Goal: Information Seeking & Learning: Check status

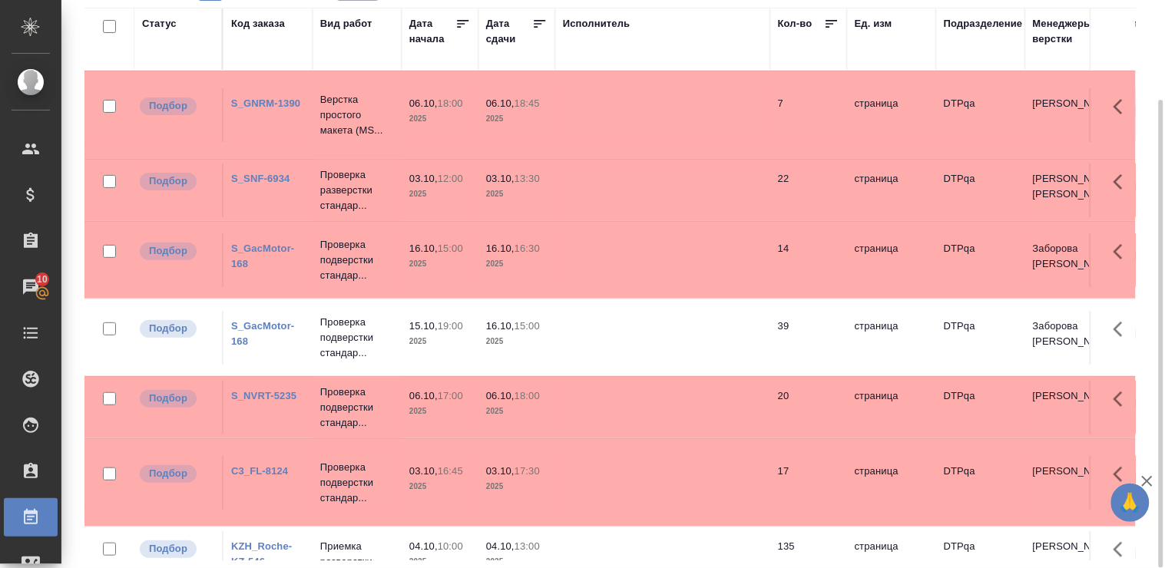
click at [167, 21] on div "Статус" at bounding box center [159, 23] width 35 height 15
drag, startPoint x: 167, startPoint y: 21, endPoint x: 171, endPoint y: 33, distance: 12.1
click at [167, 21] on div "Статус" at bounding box center [159, 23] width 35 height 15
click at [166, 21] on div "Статус" at bounding box center [159, 23] width 35 height 15
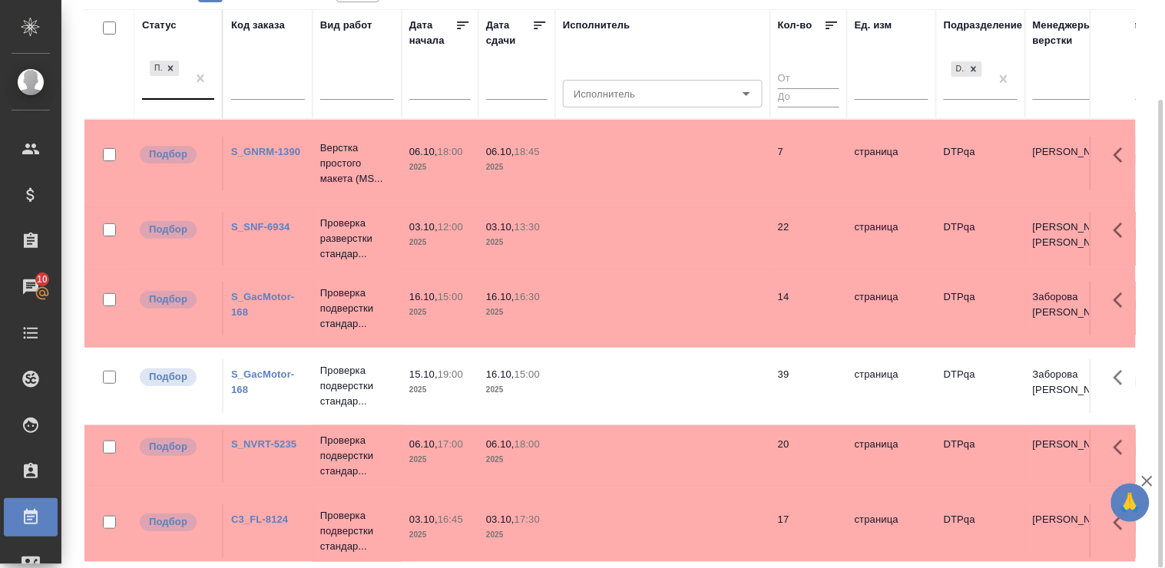
click at [183, 97] on div "Подбор" at bounding box center [164, 78] width 45 height 41
click at [144, 97] on div "Подбор" at bounding box center [164, 78] width 45 height 41
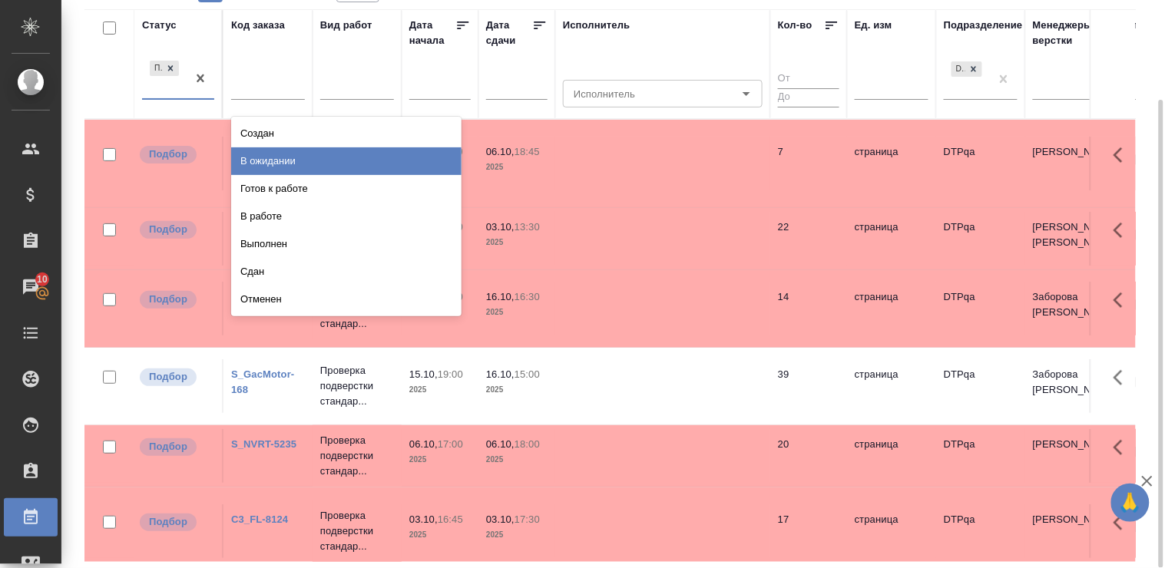
click at [399, 157] on div "В ожидании" at bounding box center [346, 161] width 230 height 28
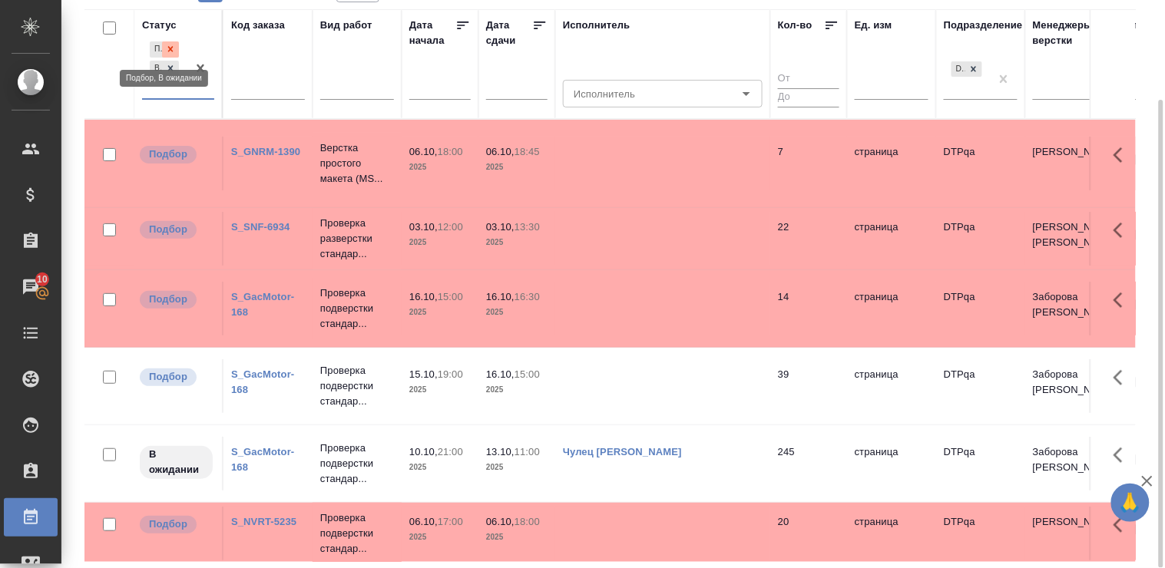
click at [173, 48] on icon at bounding box center [170, 49] width 5 height 5
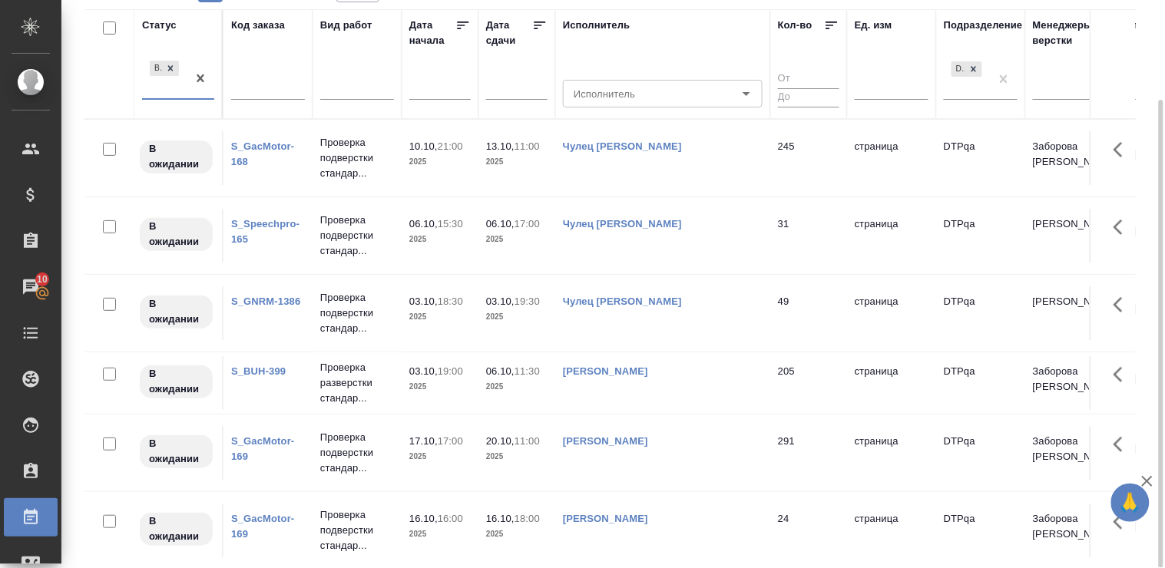
click at [177, 39] on div "Статус option Подбор, deselected. 0 results available. Select is focused ,type …" at bounding box center [178, 65] width 72 height 94
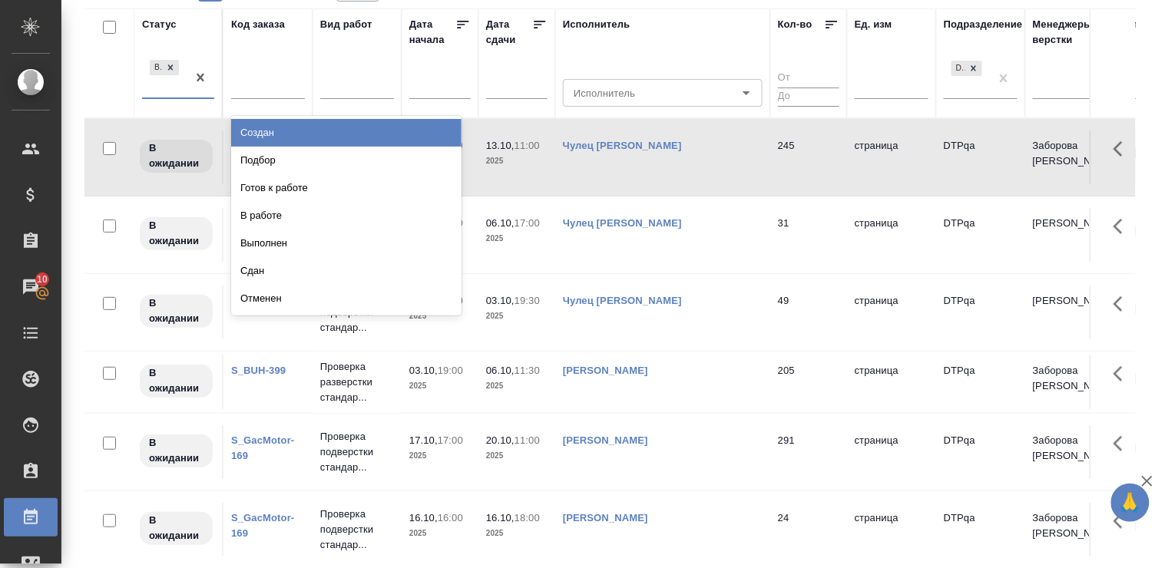
click at [175, 97] on div "В ожидании" at bounding box center [178, 78] width 72 height 43
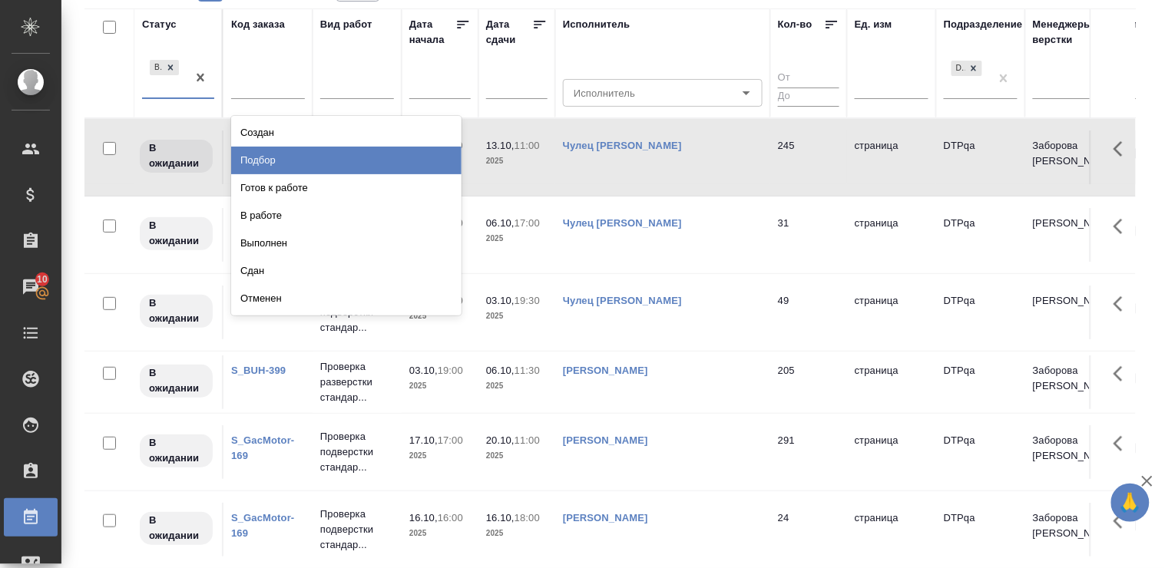
click at [385, 157] on div "Подбор" at bounding box center [346, 161] width 230 height 28
click at [385, 157] on p "Проверка подверстки стандар..." at bounding box center [357, 157] width 74 height 46
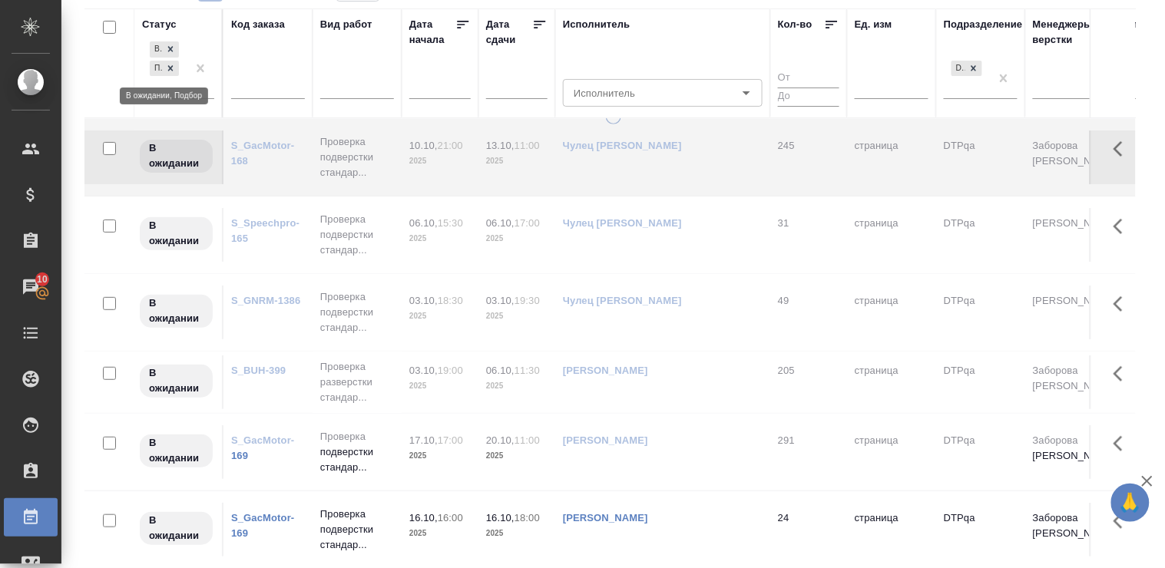
drag, startPoint x: 167, startPoint y: 66, endPoint x: 171, endPoint y: 43, distance: 23.3
click at [171, 43] on div "Статус В ожидании Подбор" at bounding box center [178, 64] width 72 height 94
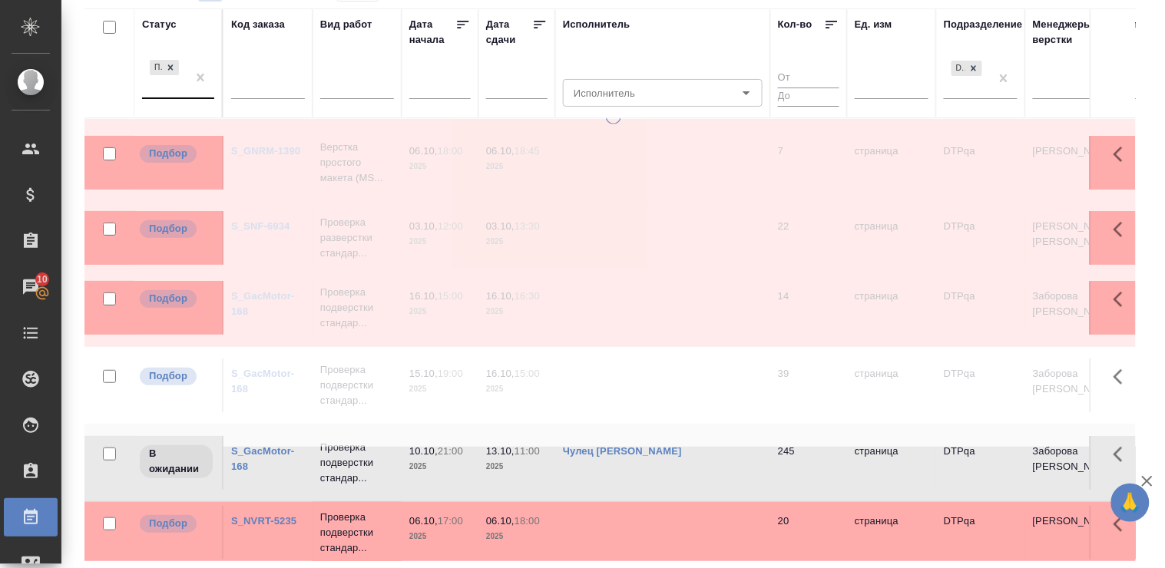
click at [179, 96] on div "Подбор" at bounding box center [164, 77] width 45 height 41
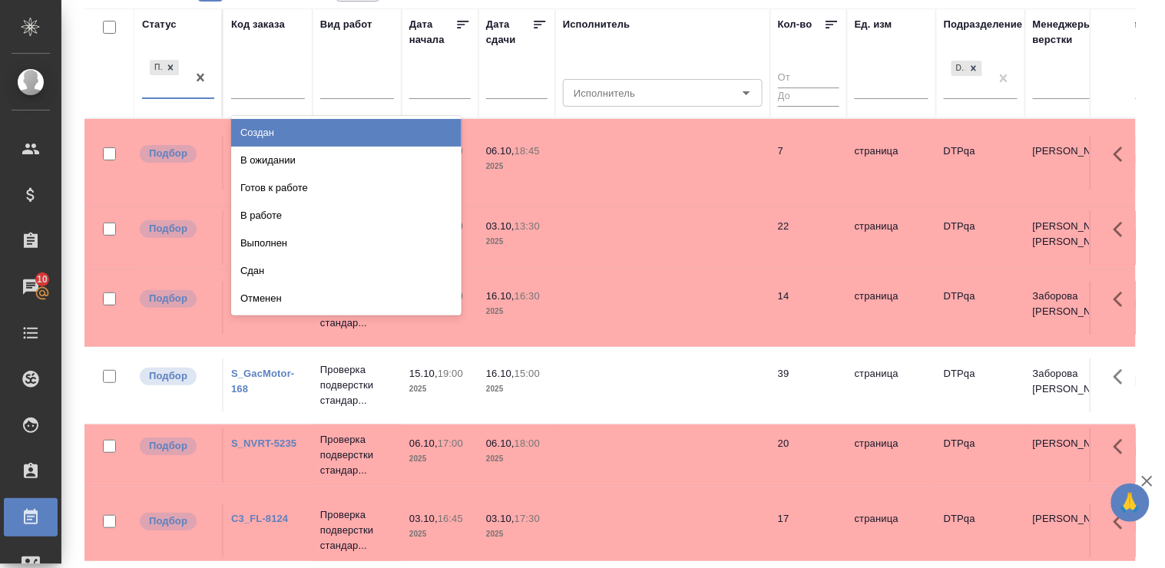
click at [151, 95] on div "Подбор" at bounding box center [164, 77] width 45 height 41
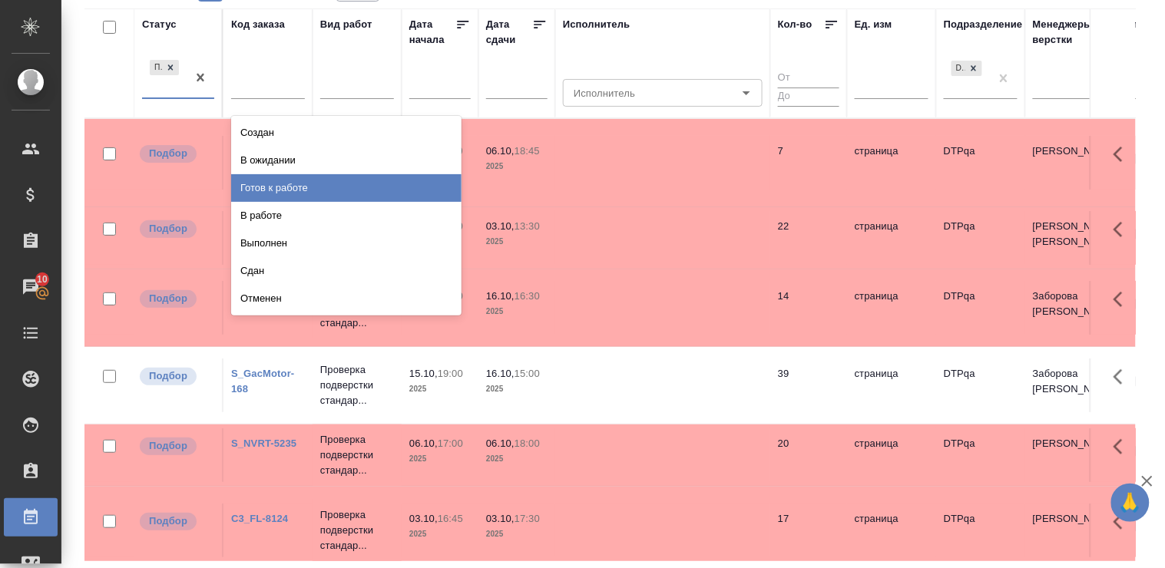
click at [257, 182] on div "Готов к работе" at bounding box center [346, 188] width 230 height 28
click at [257, 182] on td "S_GNRM-1390" at bounding box center [267, 163] width 89 height 54
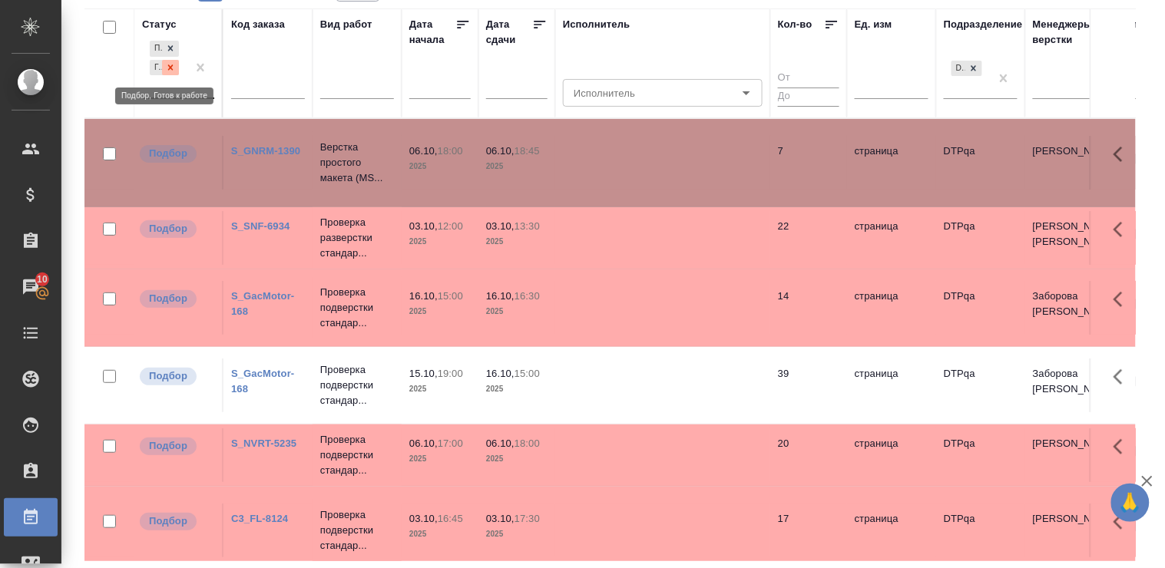
click at [169, 63] on icon at bounding box center [170, 67] width 11 height 11
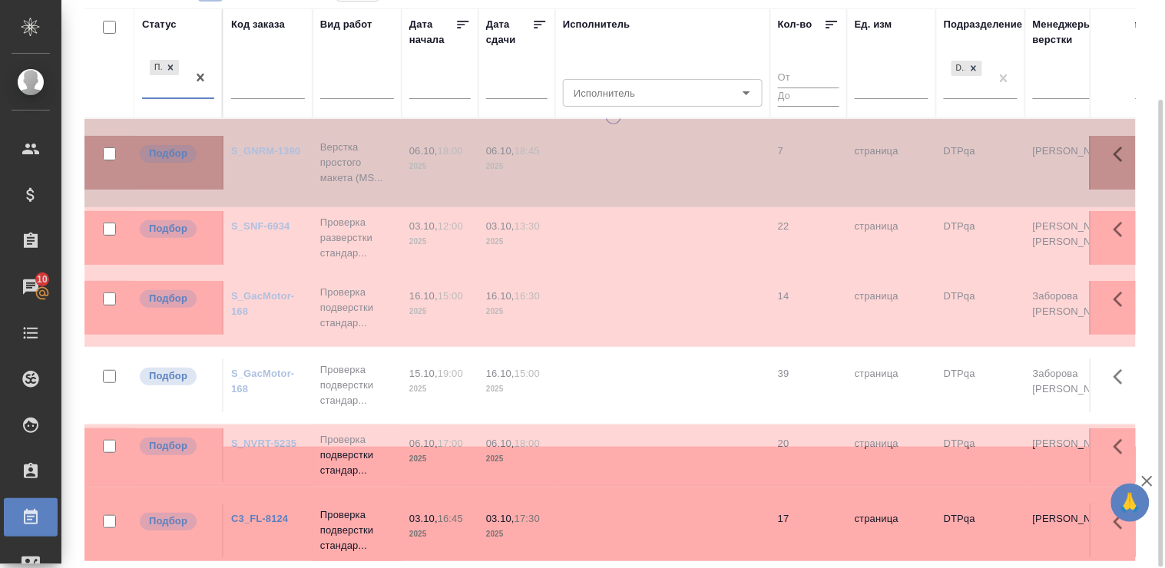
click at [164, 23] on div "Статус" at bounding box center [159, 24] width 35 height 15
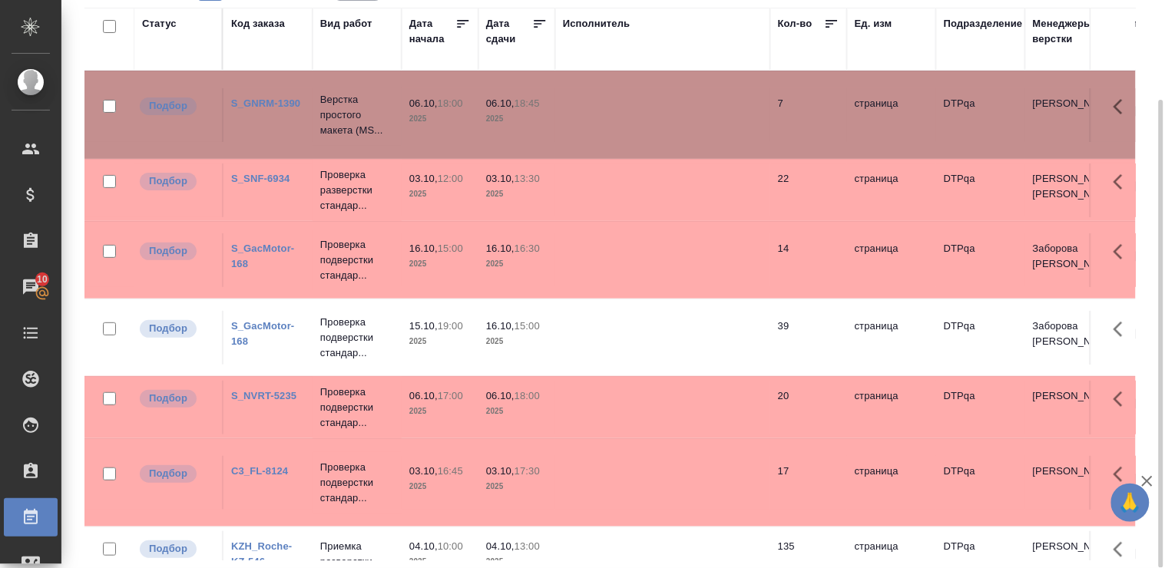
scroll to position [42, 0]
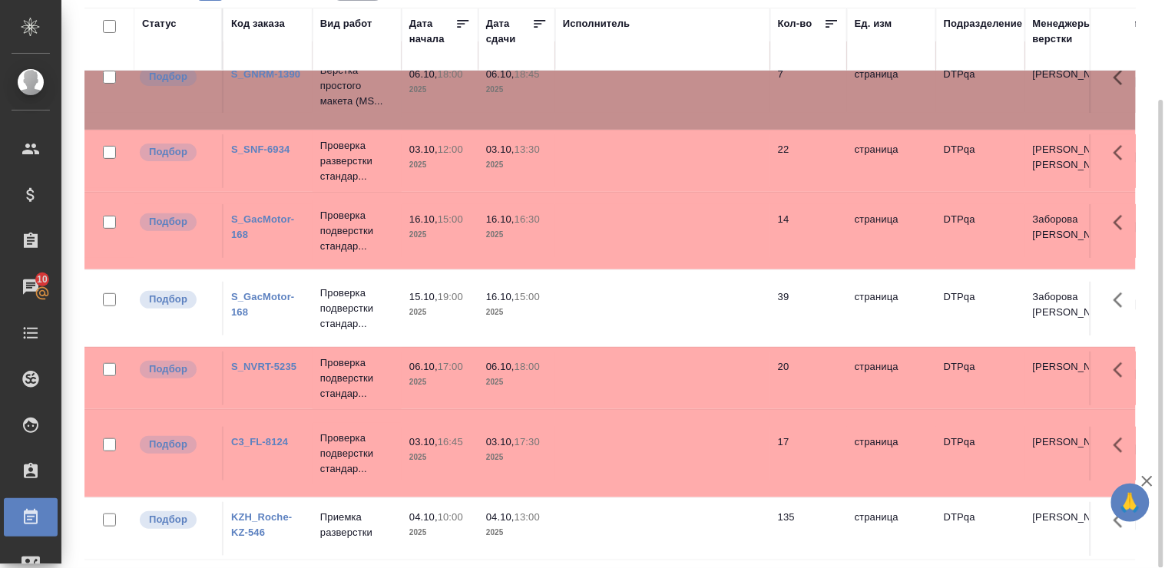
click at [250, 291] on link "S_GacMotor-168" at bounding box center [262, 304] width 63 height 27
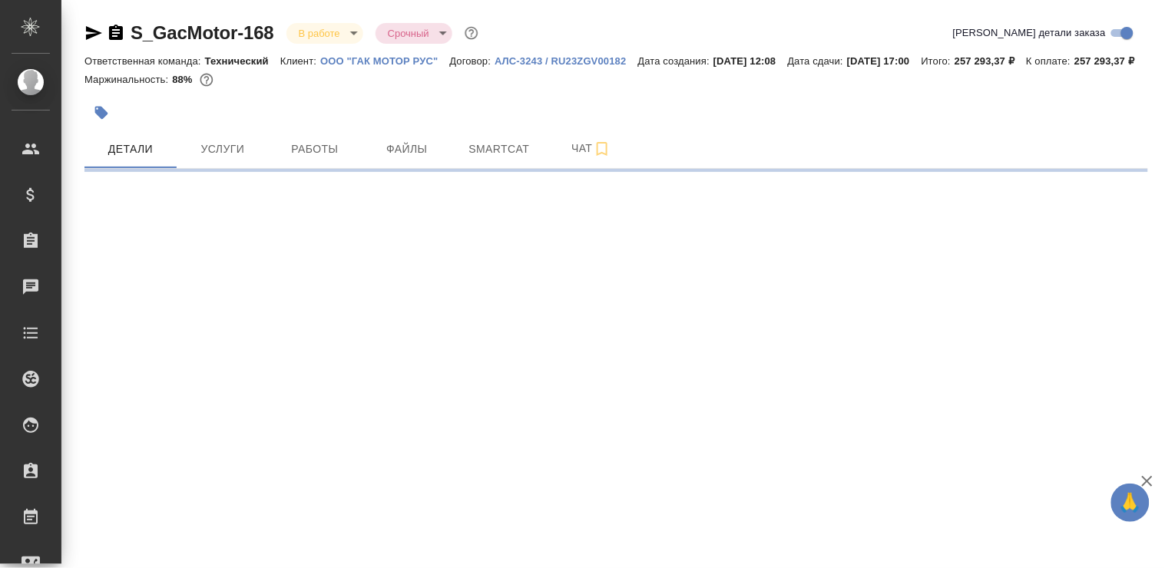
select select "RU"
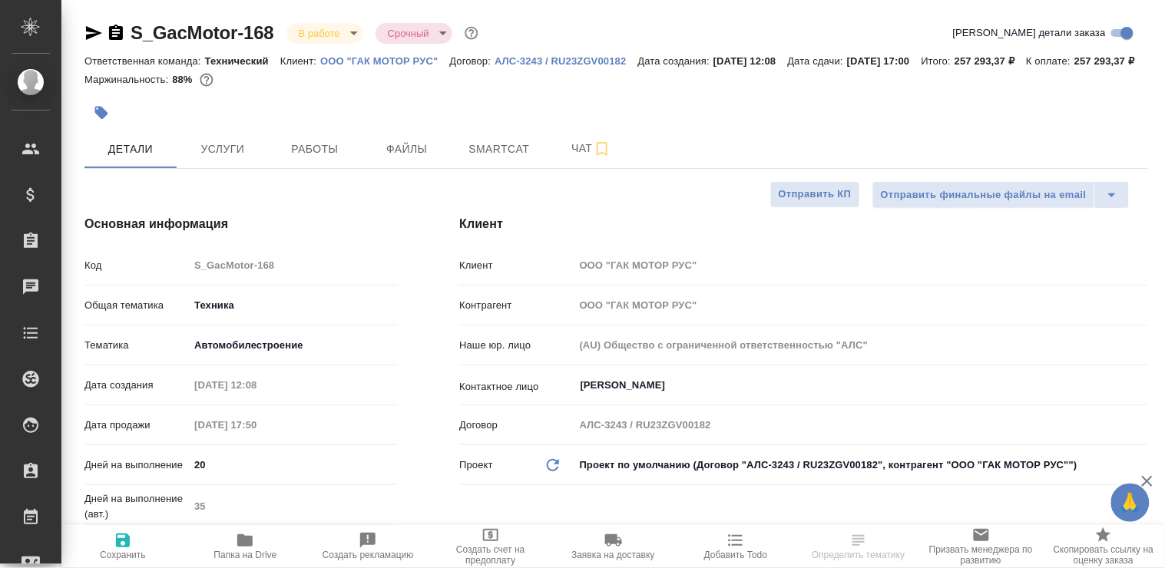
type textarea "x"
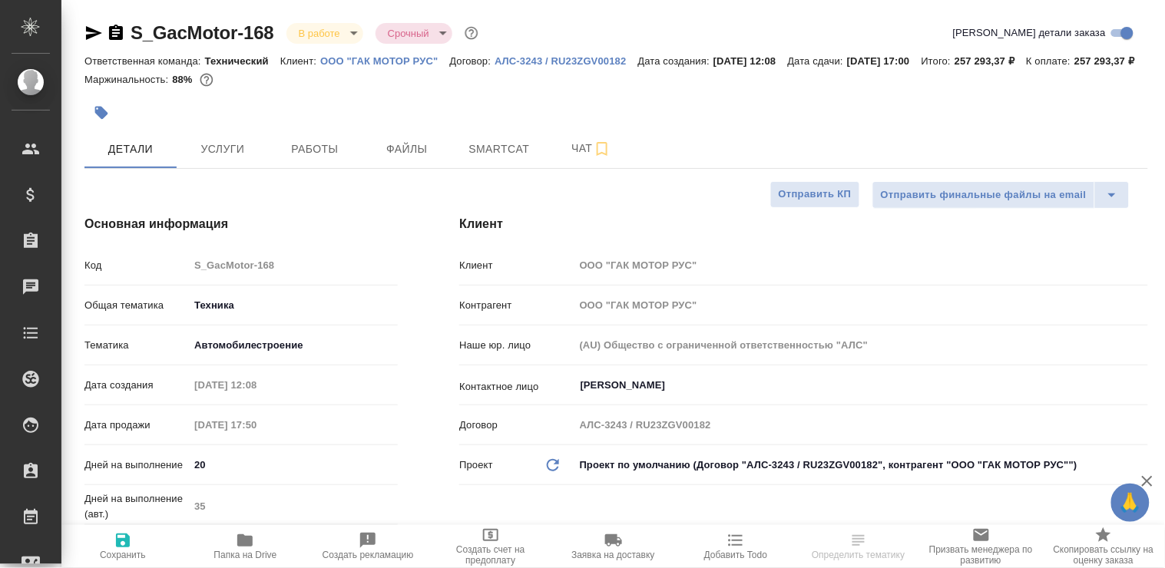
type textarea "x"
select select "RU"
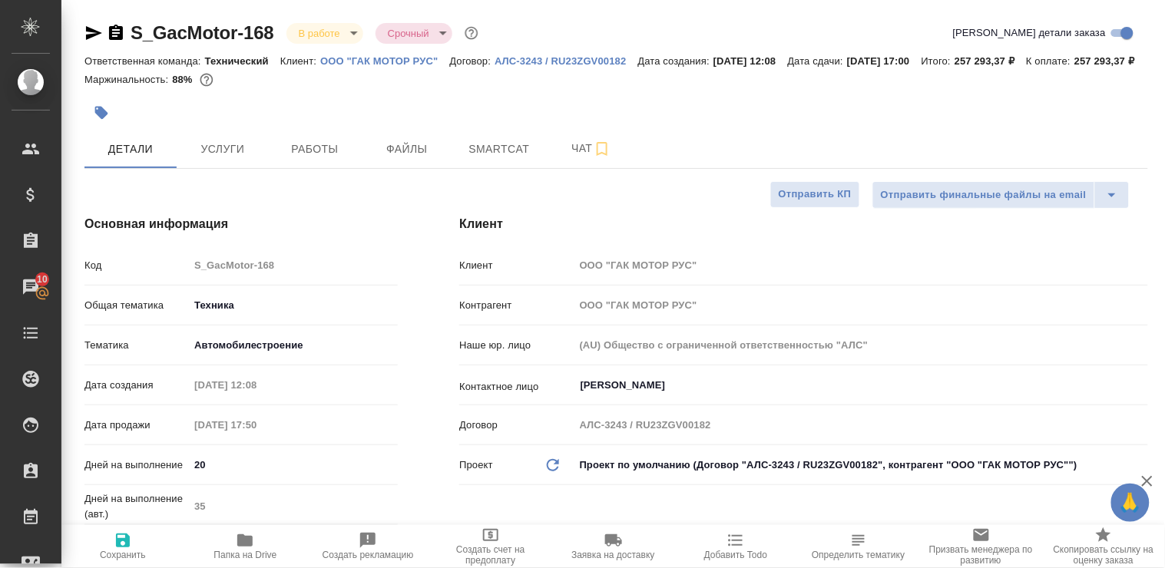
type textarea "x"
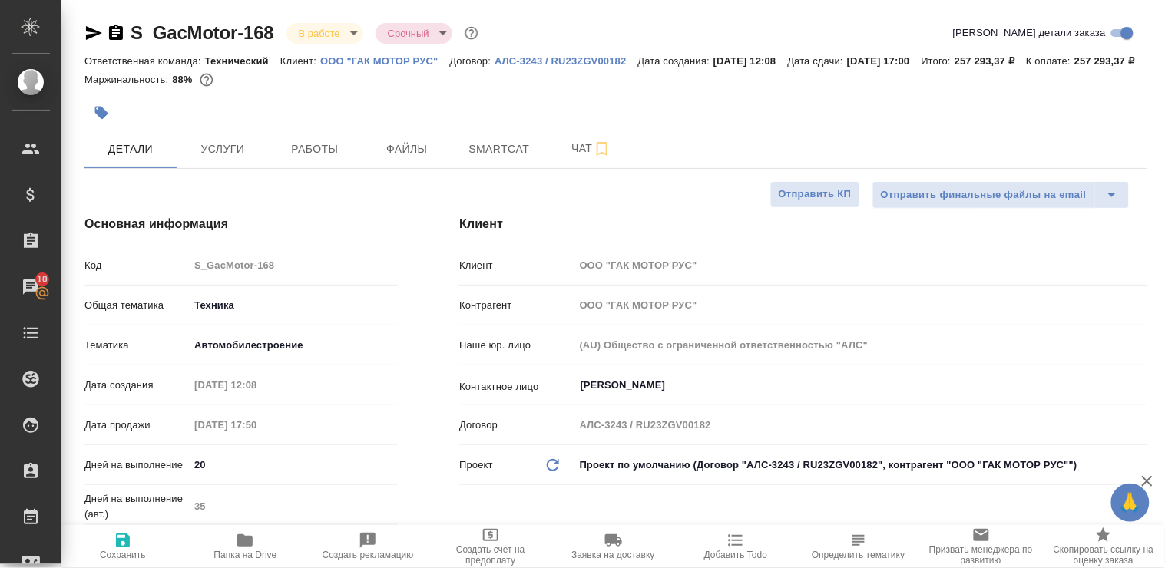
type textarea "x"
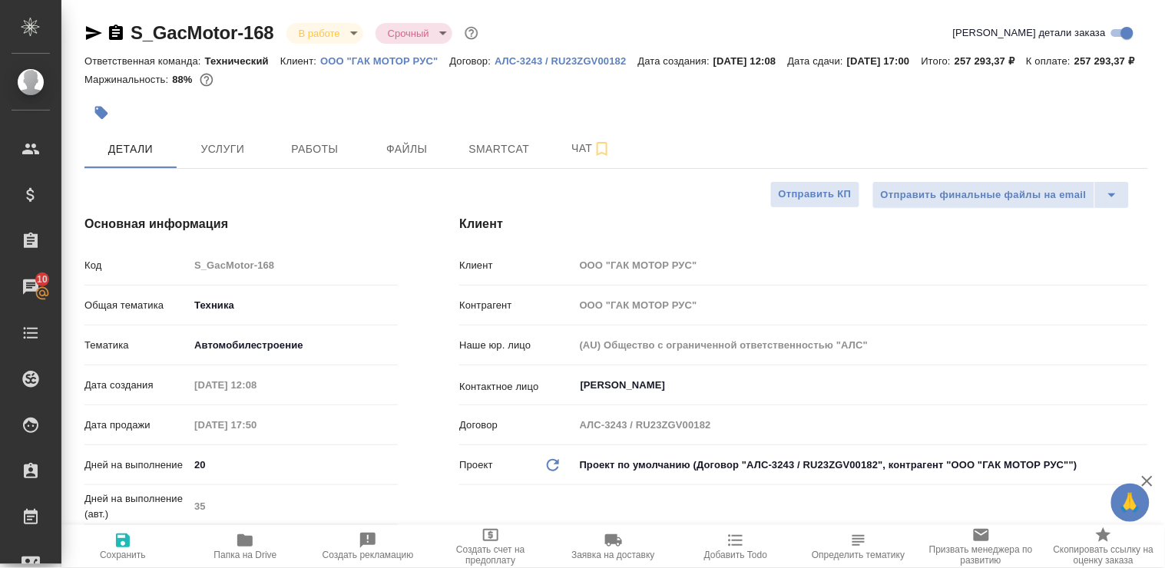
type textarea "x"
click at [294, 159] on span "Работы" at bounding box center [315, 149] width 74 height 19
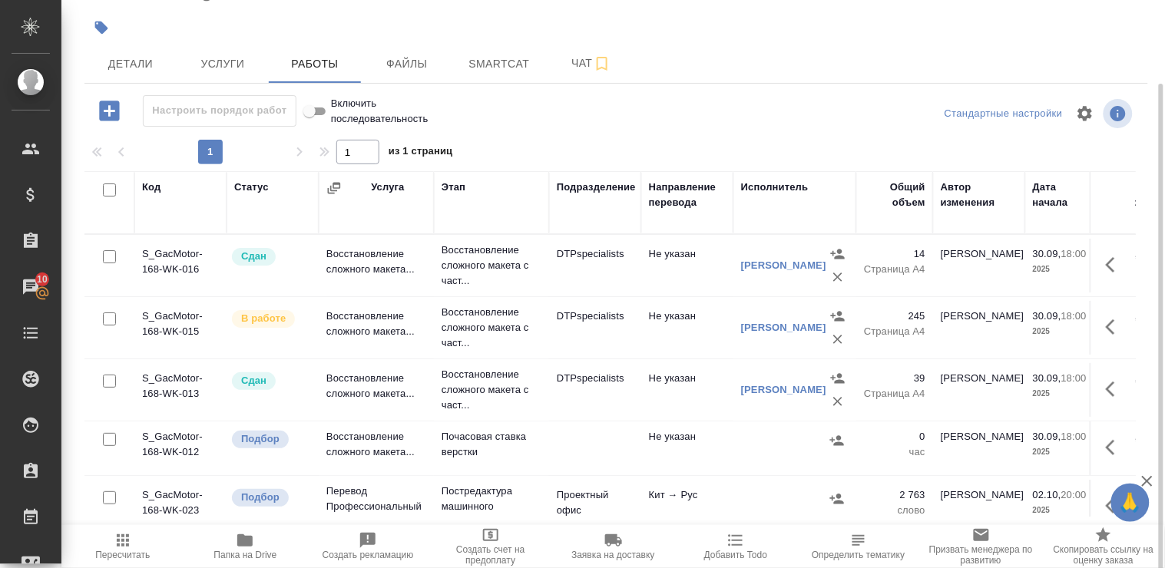
scroll to position [91, 0]
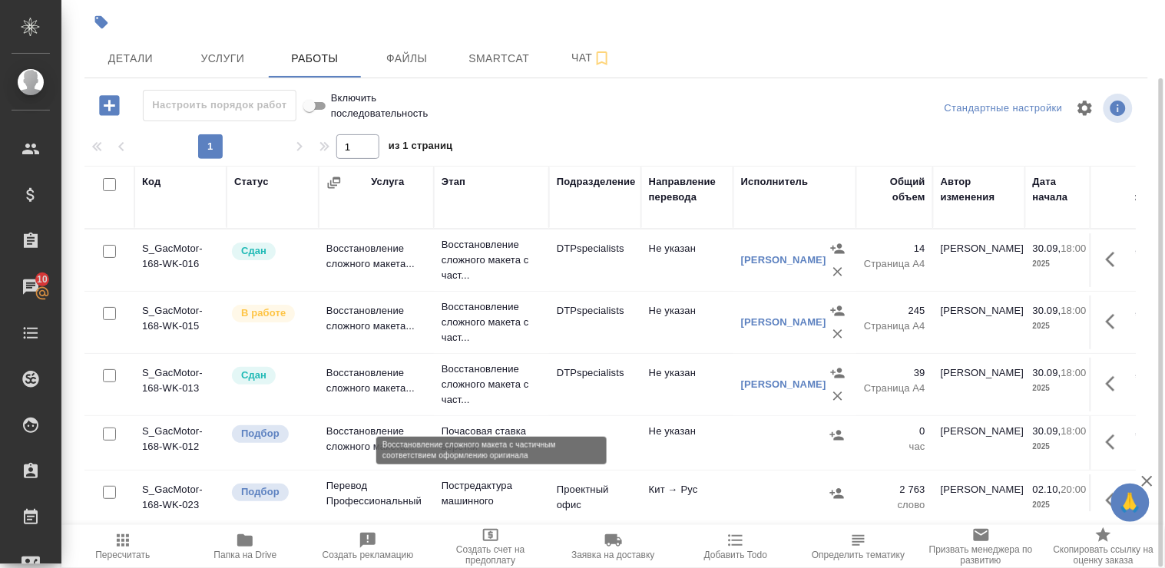
click at [459, 395] on p "Восстановление сложного макета с част..." at bounding box center [491, 385] width 100 height 46
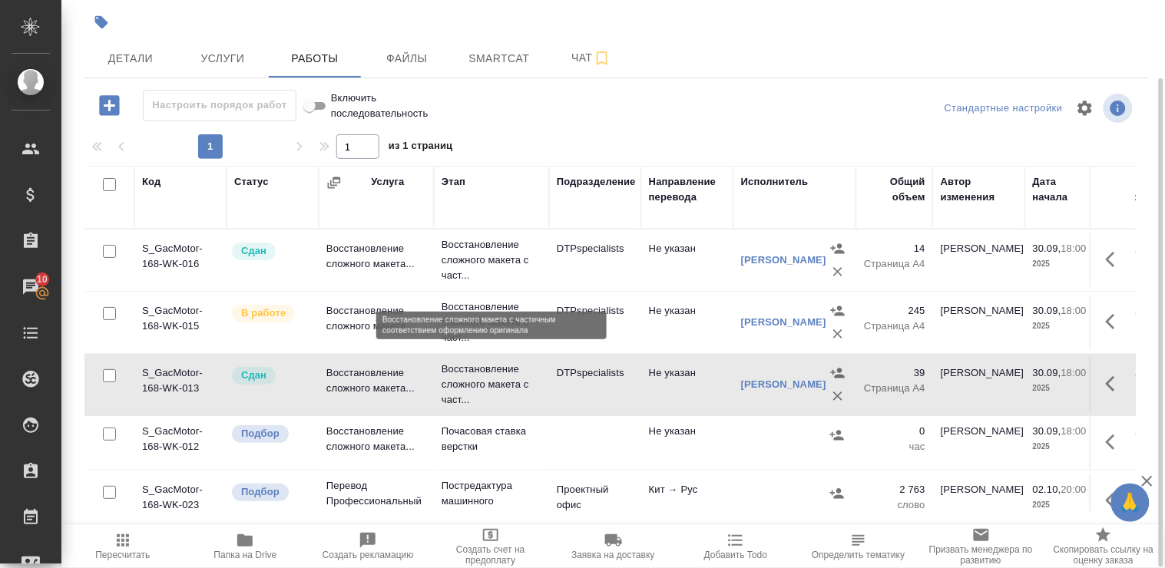
click at [488, 276] on p "Восстановление сложного макета с част..." at bounding box center [491, 260] width 100 height 46
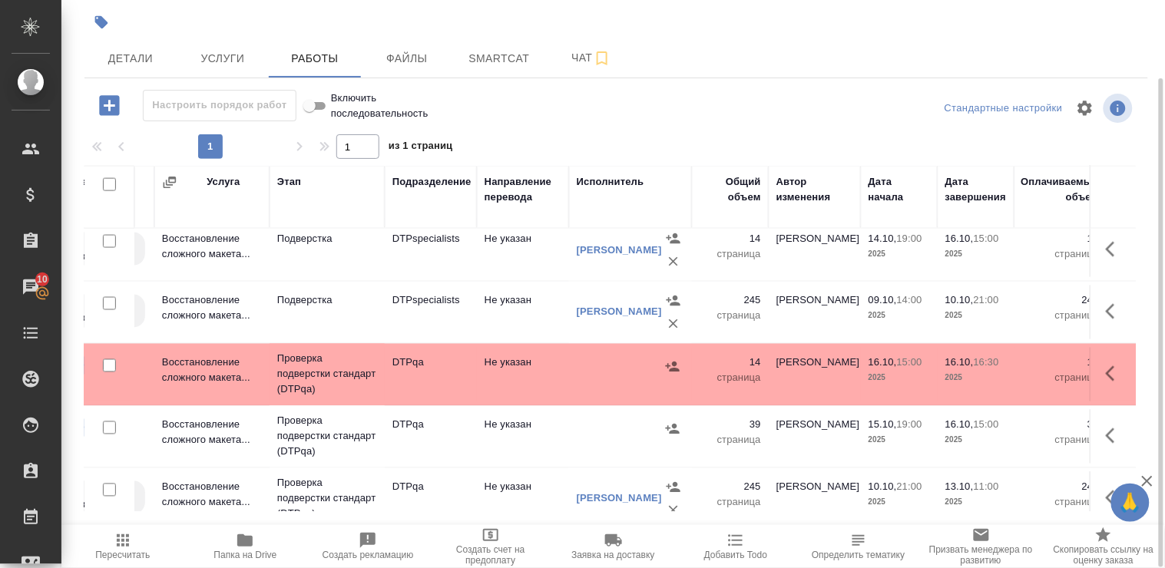
scroll to position [657, 164]
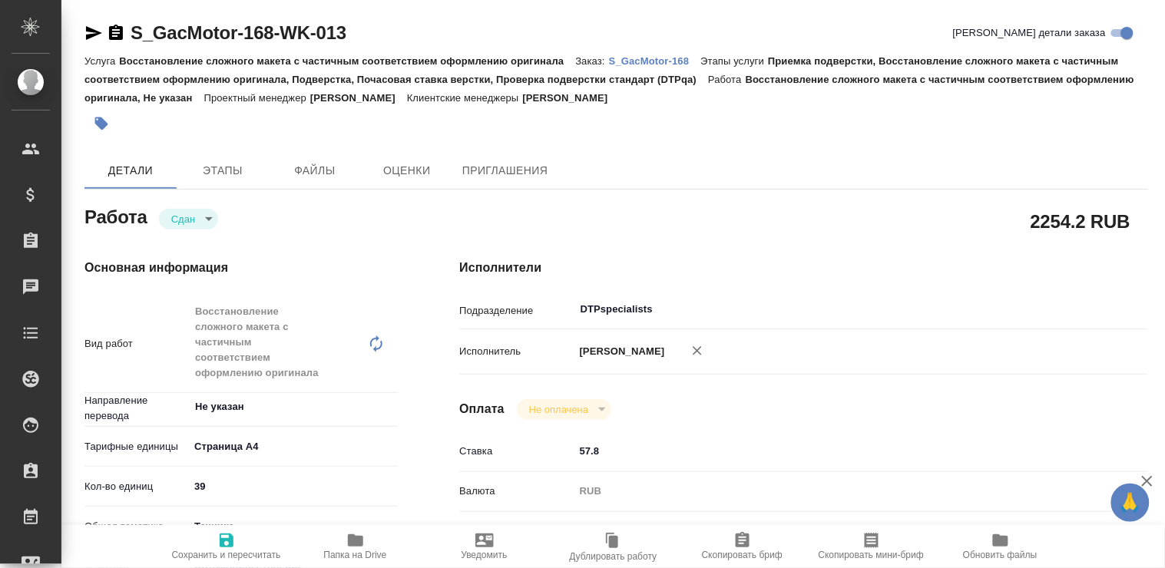
type textarea "x"
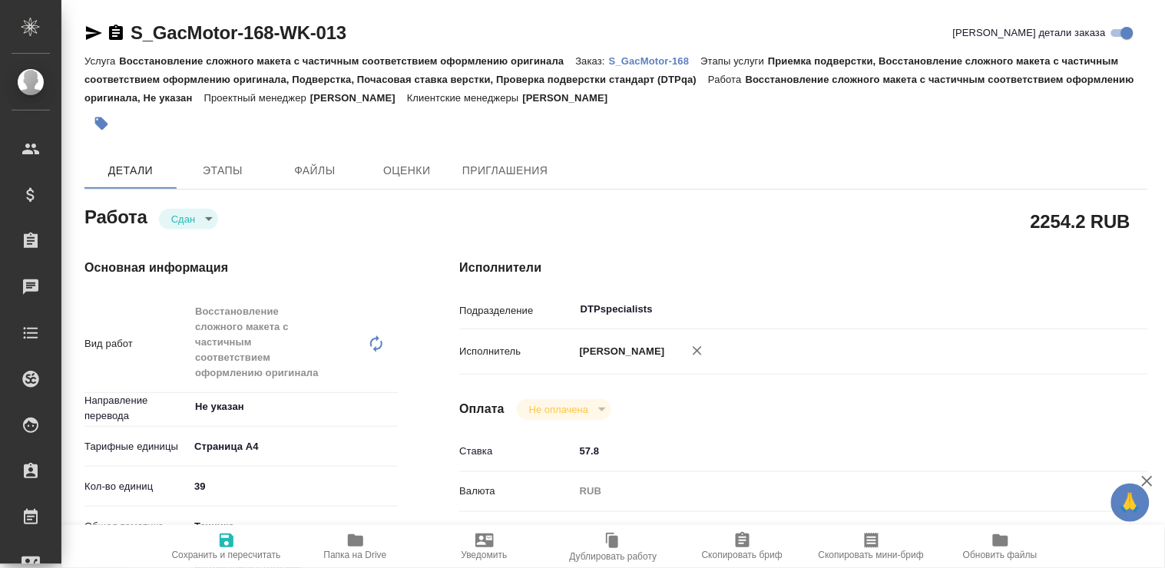
type textarea "x"
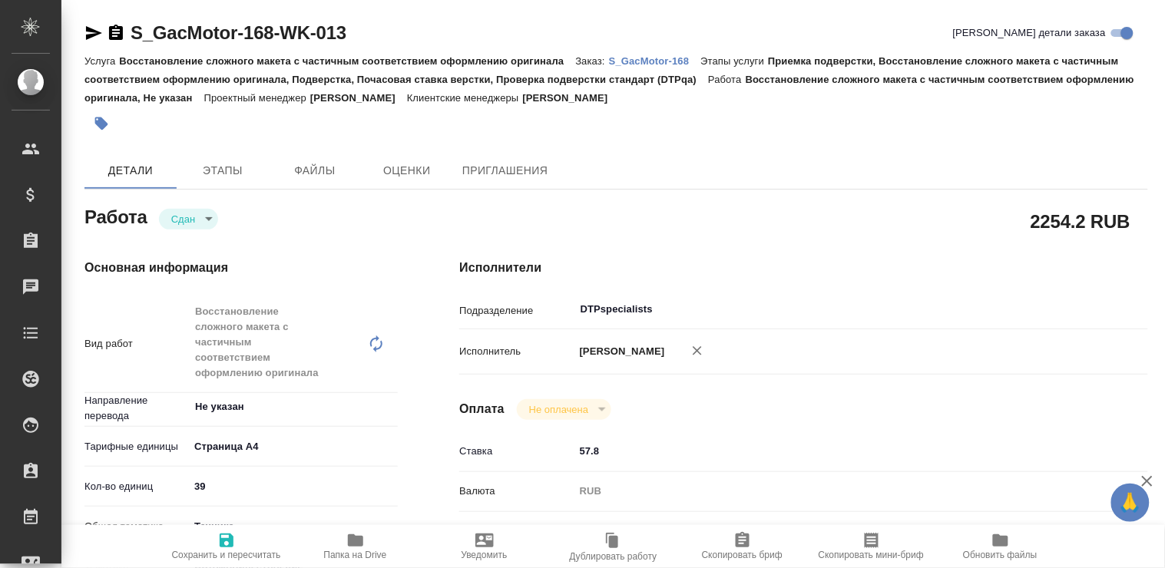
type textarea "x"
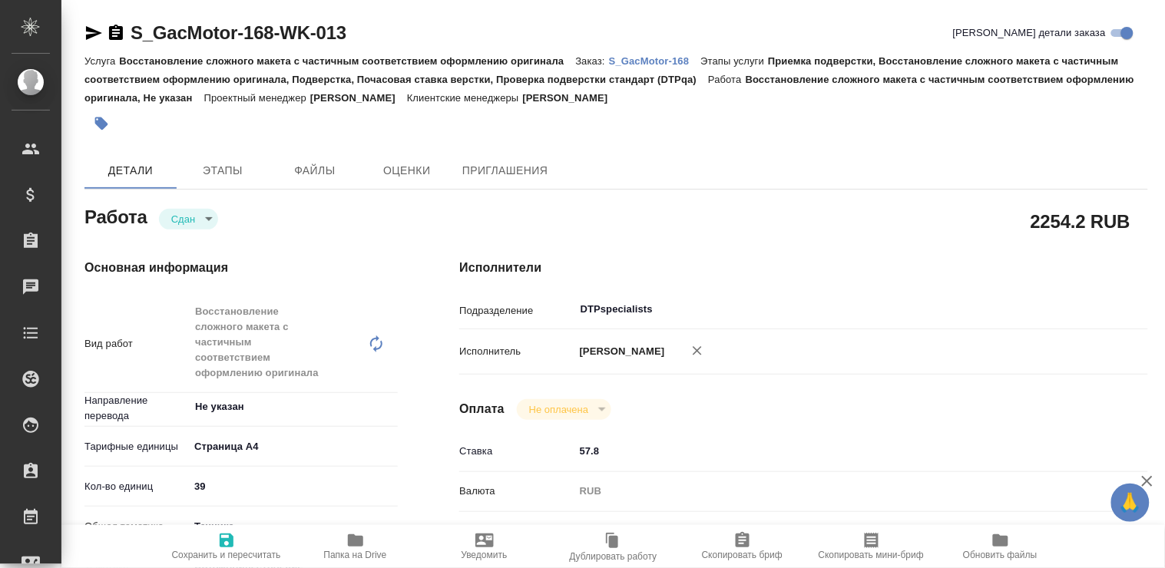
type textarea "x"
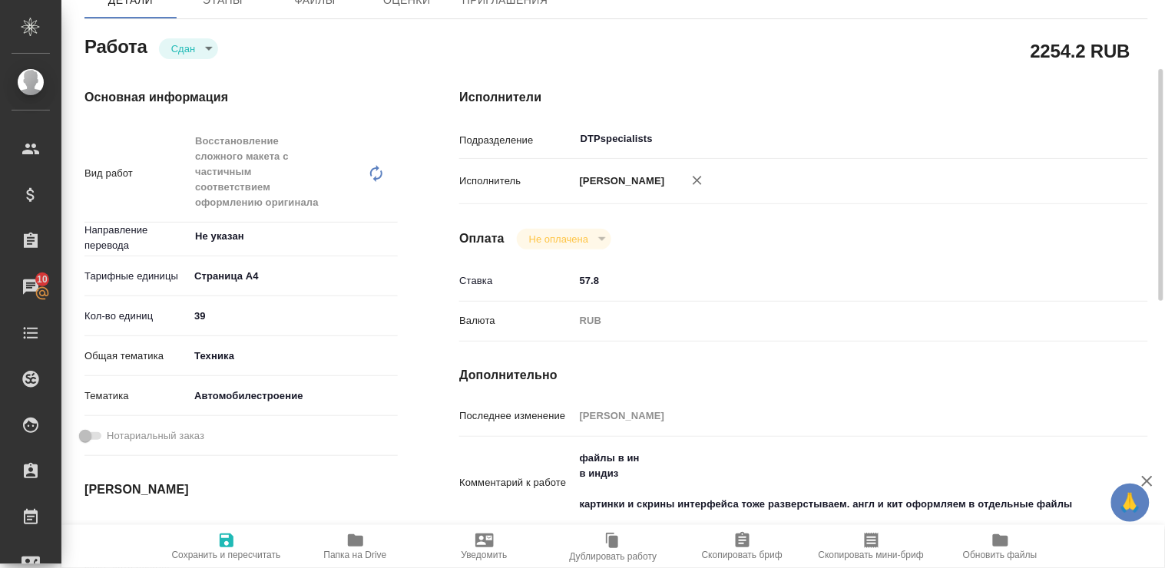
scroll to position [256, 0]
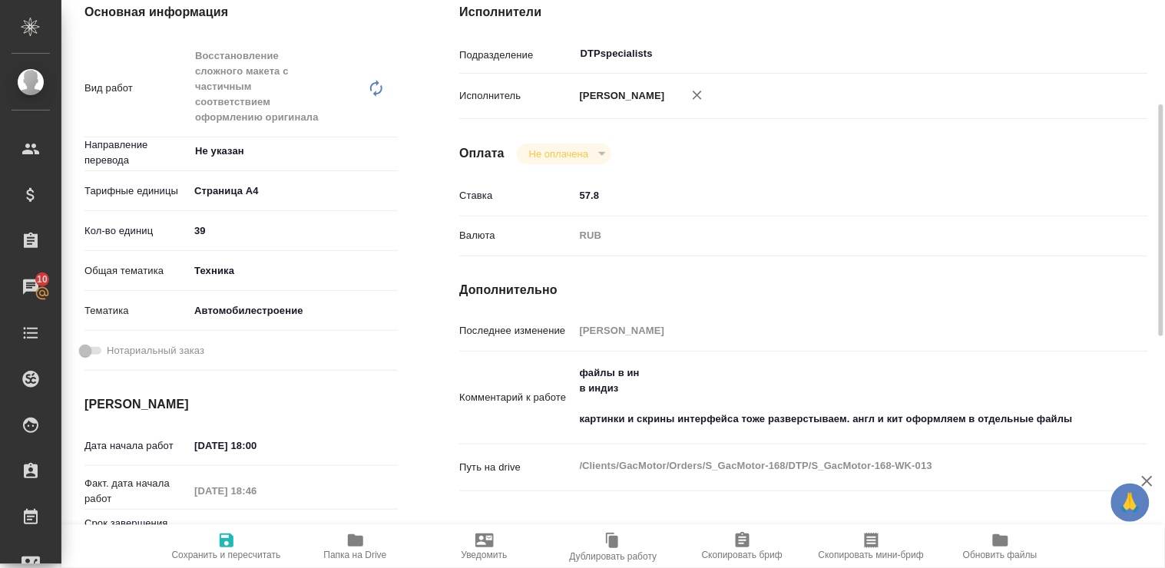
click at [349, 545] on icon "button" at bounding box center [355, 540] width 15 height 12
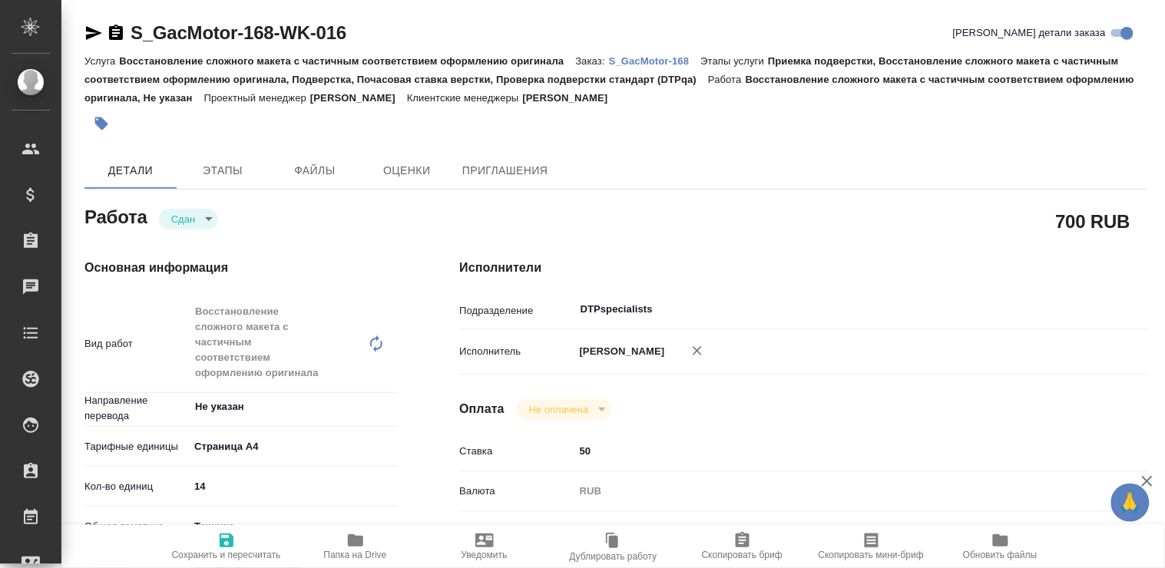
type textarea "x"
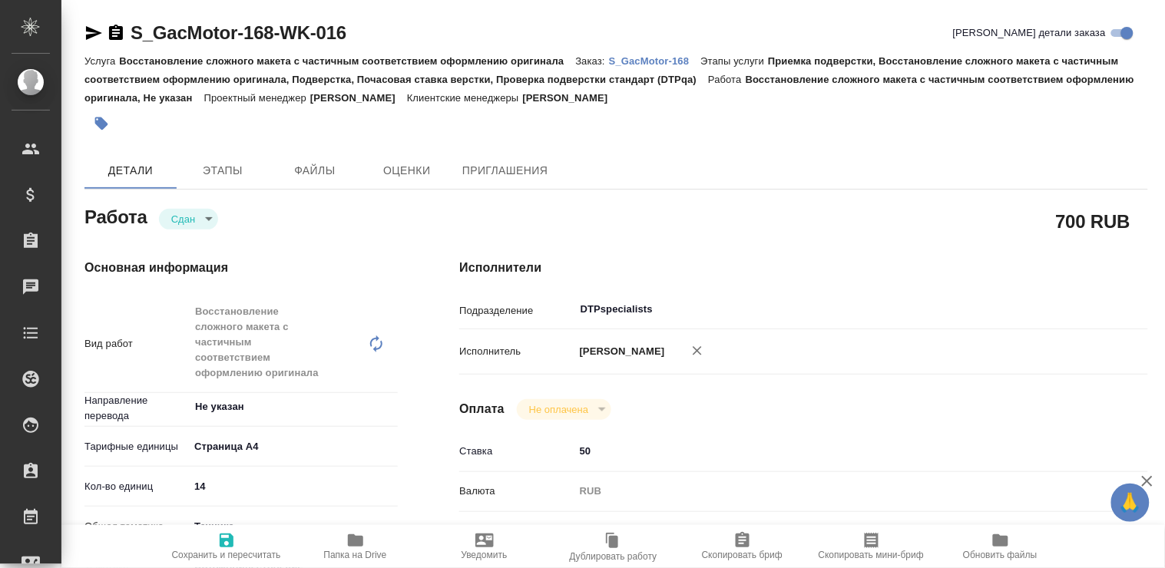
scroll to position [85, 0]
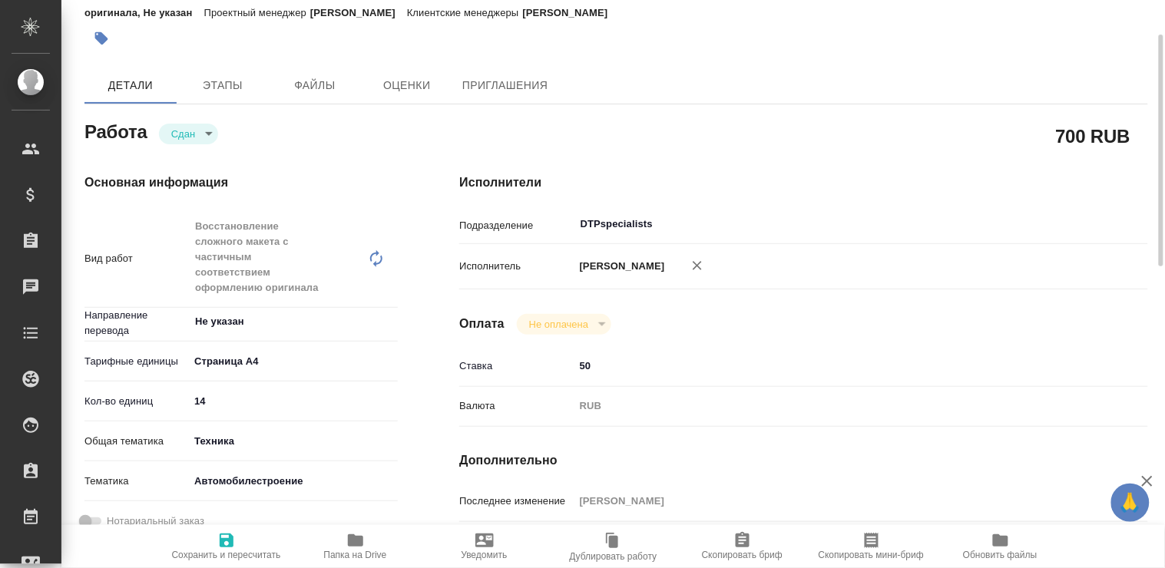
type textarea "x"
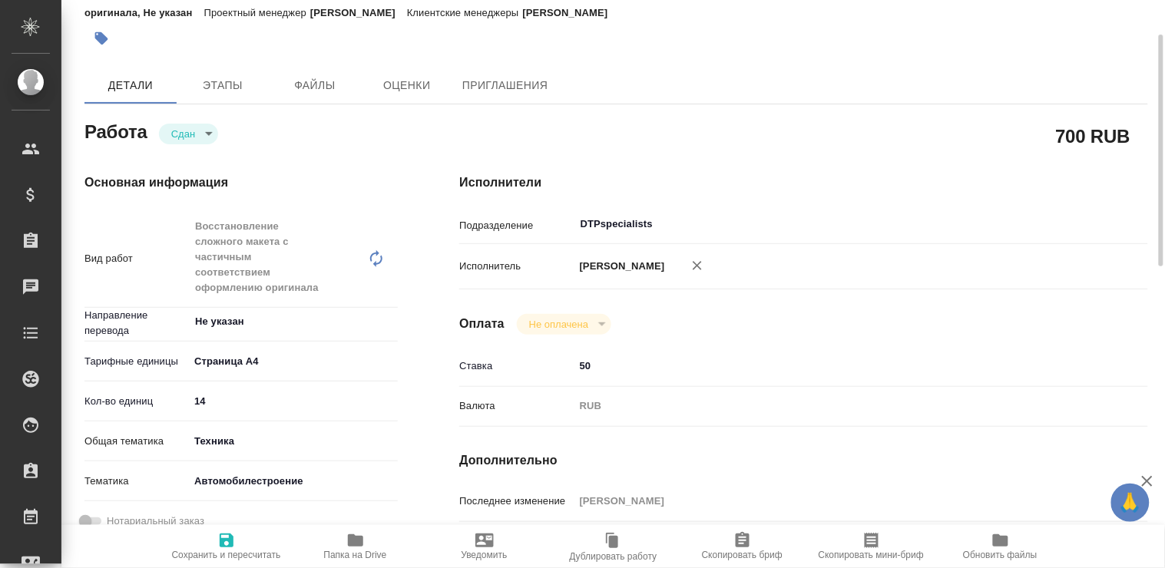
type textarea "x"
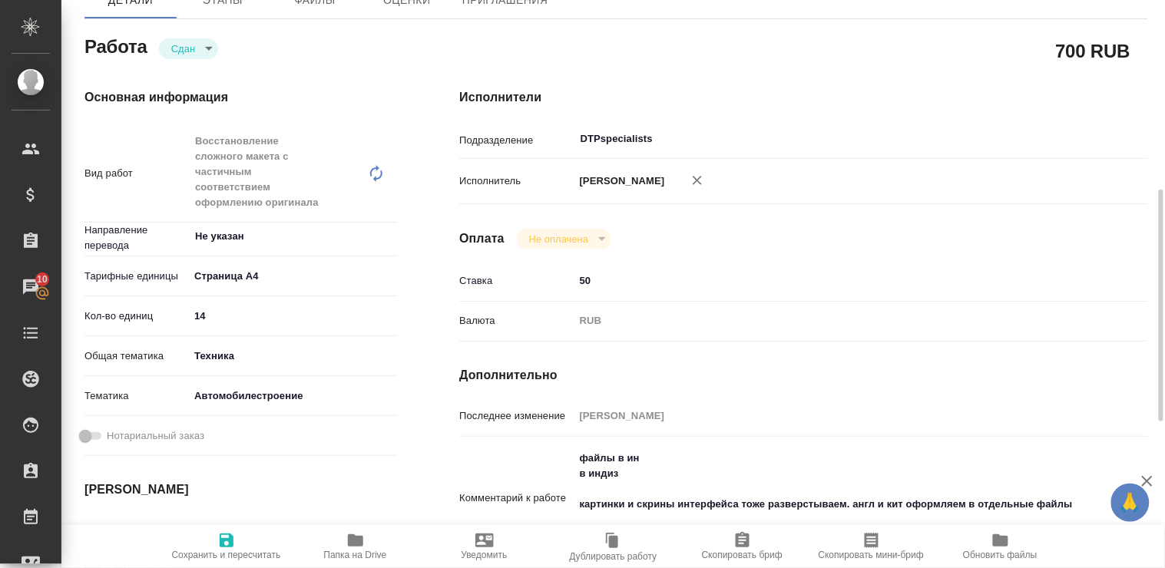
scroll to position [256, 0]
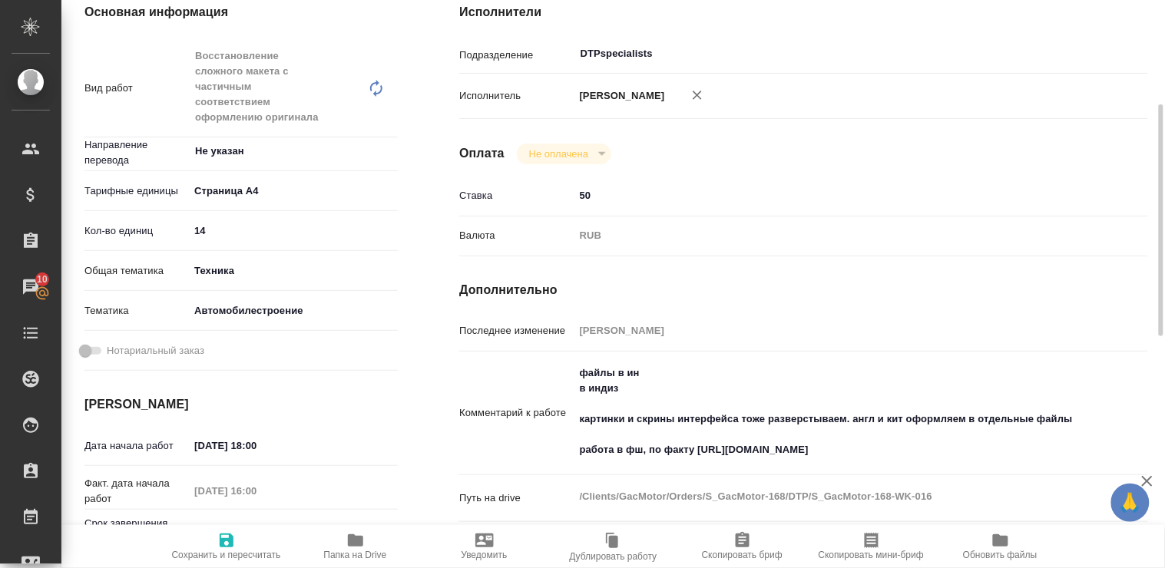
type textarea "x"
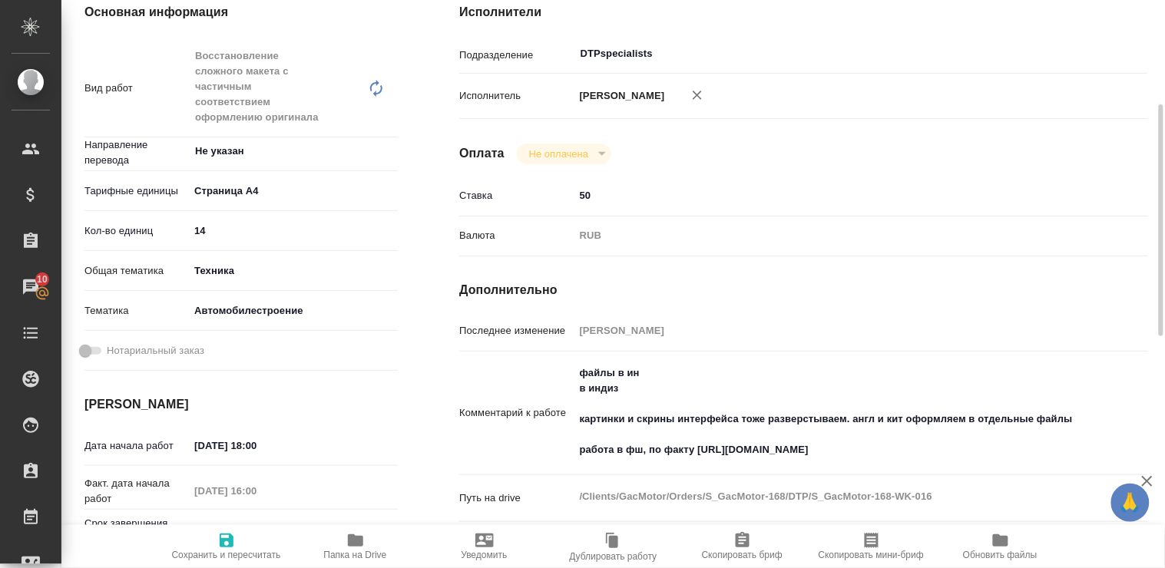
scroll to position [341, 0]
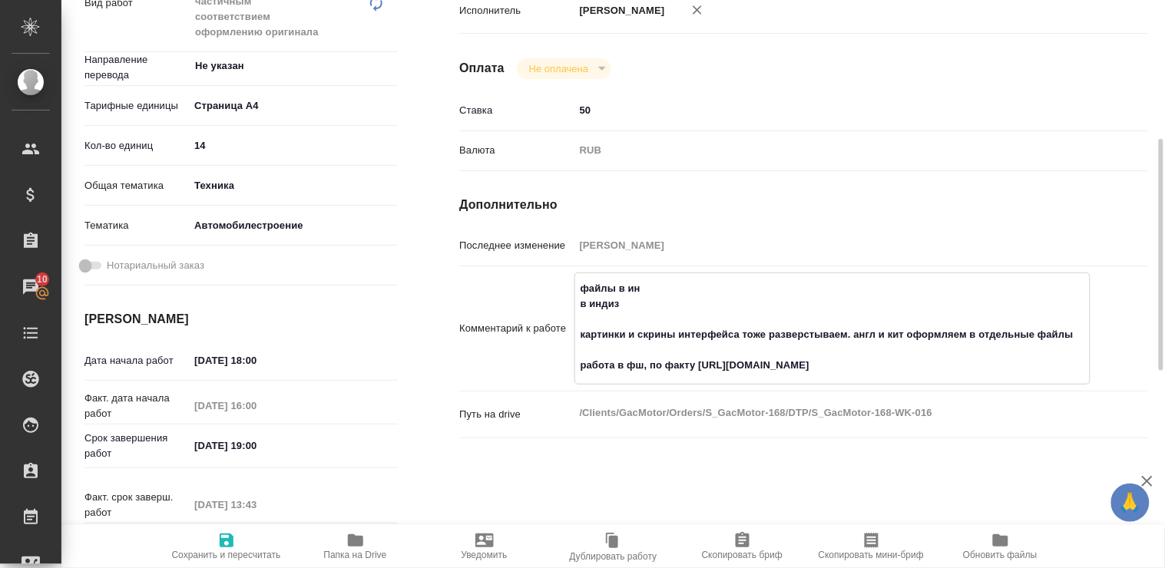
drag, startPoint x: 699, startPoint y: 363, endPoint x: 1000, endPoint y: 362, distance: 301.7
click at [1000, 362] on textarea "файлы в ин в индиз картинки и скрины интерфейса тоже разверстываем. англ и кит …" at bounding box center [832, 327] width 514 height 103
type textarea "x"
click at [359, 541] on icon "button" at bounding box center [355, 540] width 15 height 12
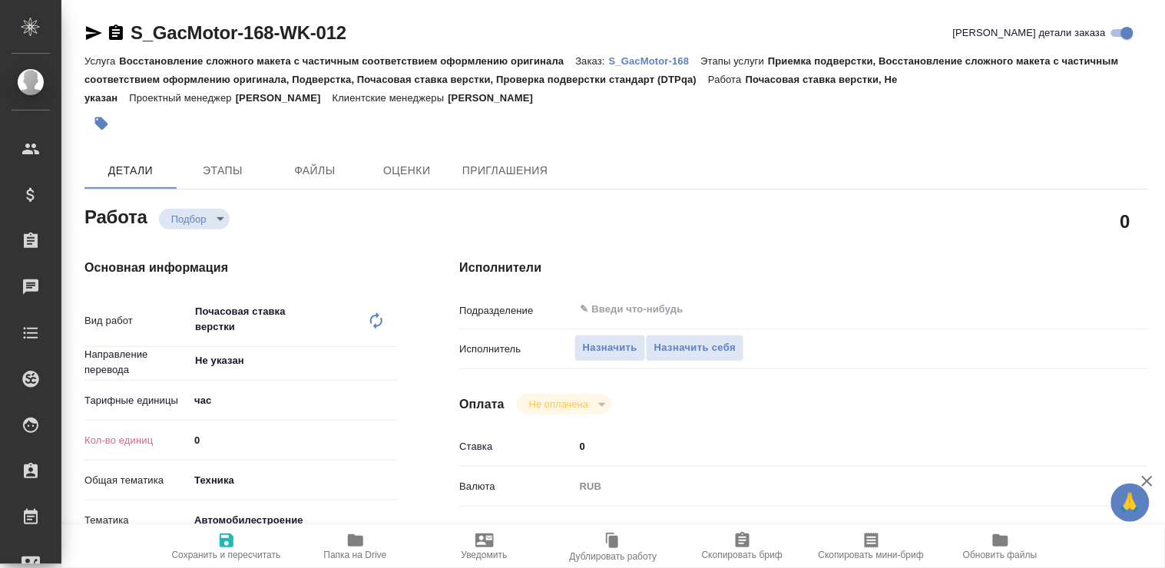
type textarea "x"
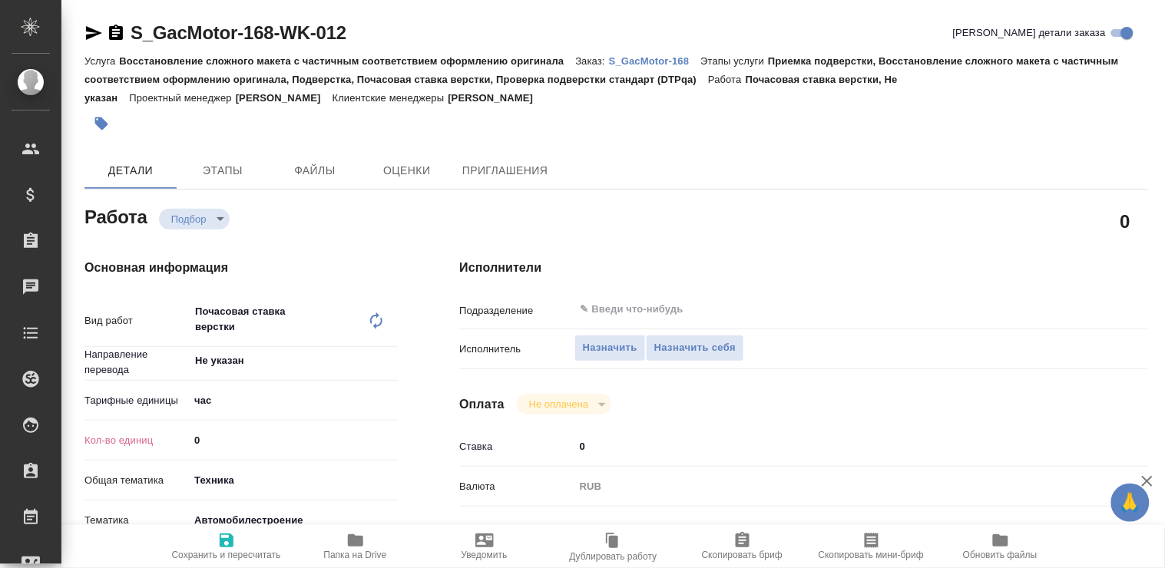
type textarea "x"
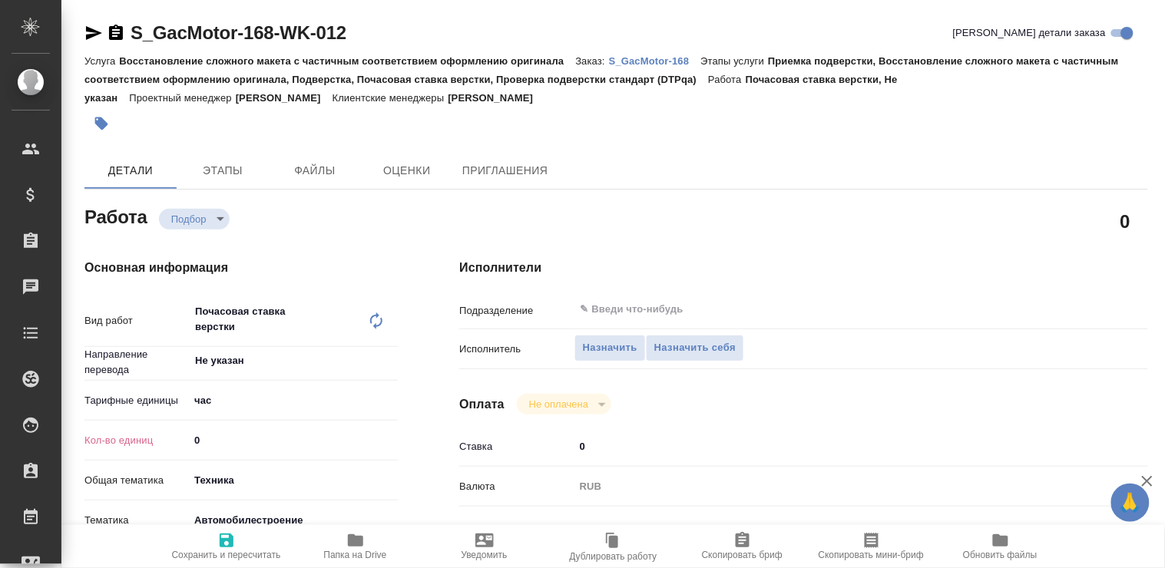
type textarea "x"
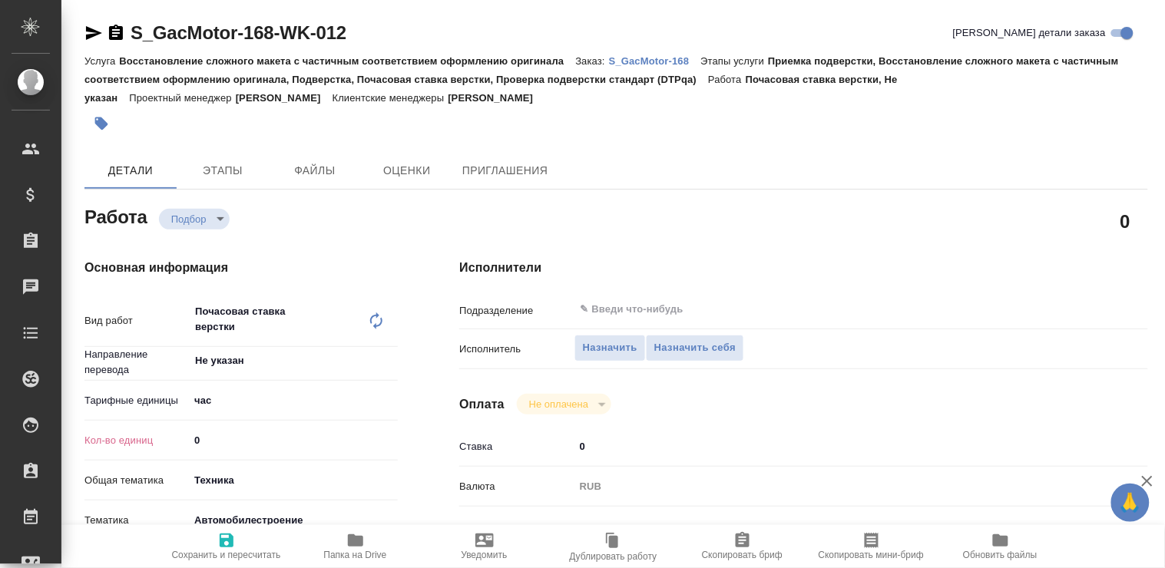
type textarea "x"
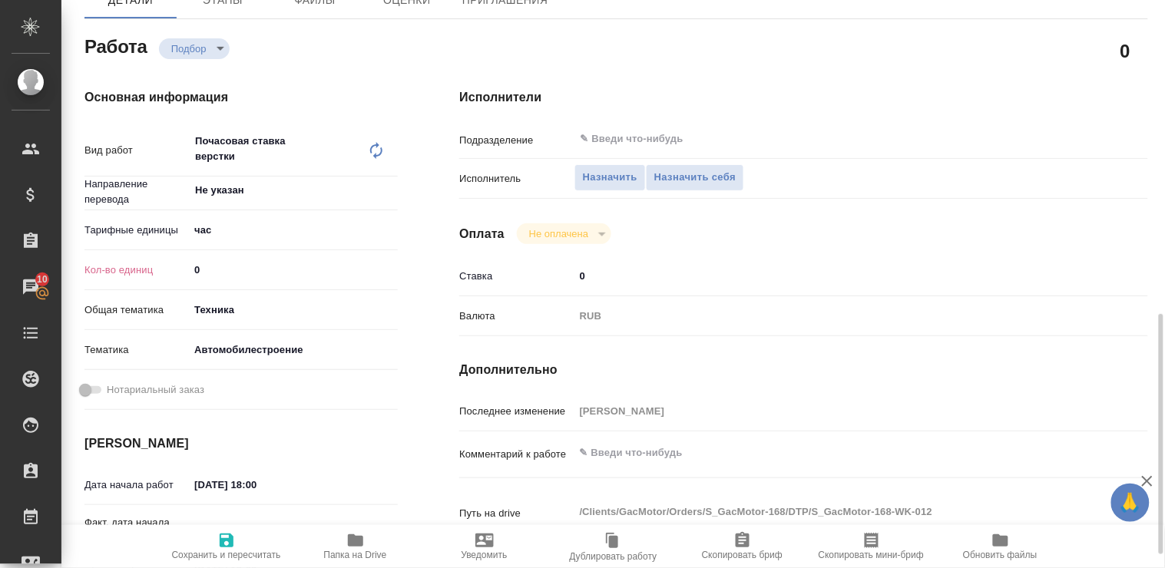
scroll to position [341, 0]
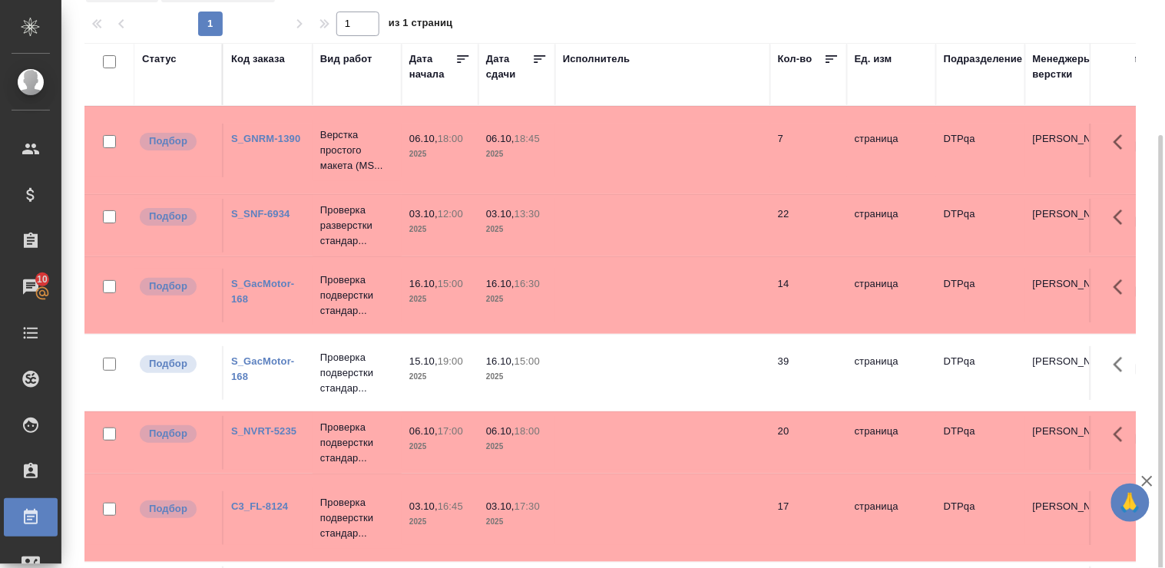
scroll to position [42, 0]
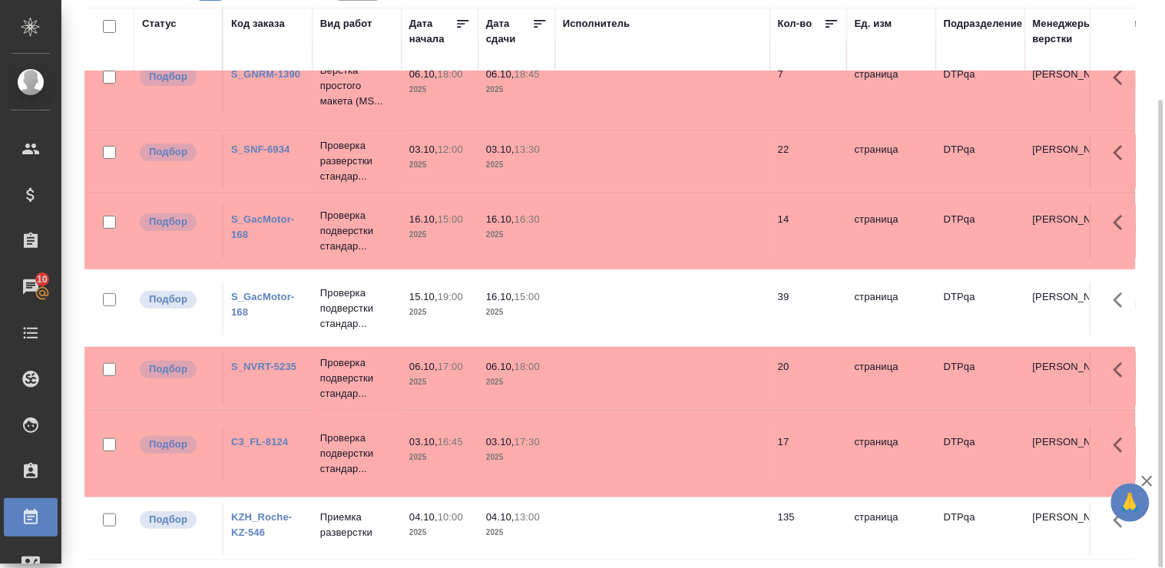
click at [256, 511] on link "KZH_Roche-KZ-546" at bounding box center [261, 524] width 61 height 27
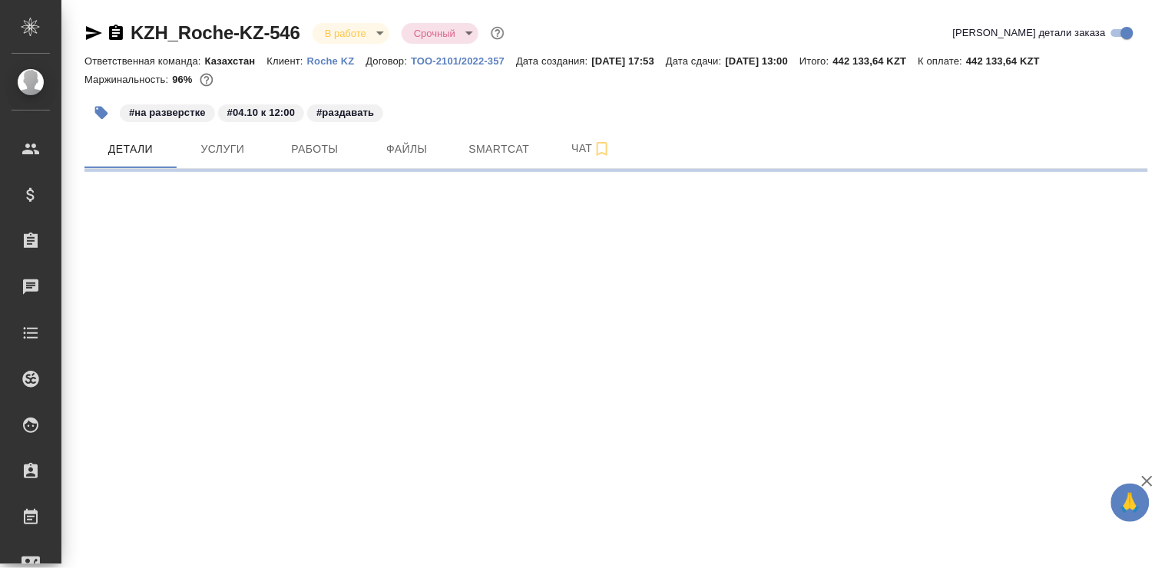
select select "RU"
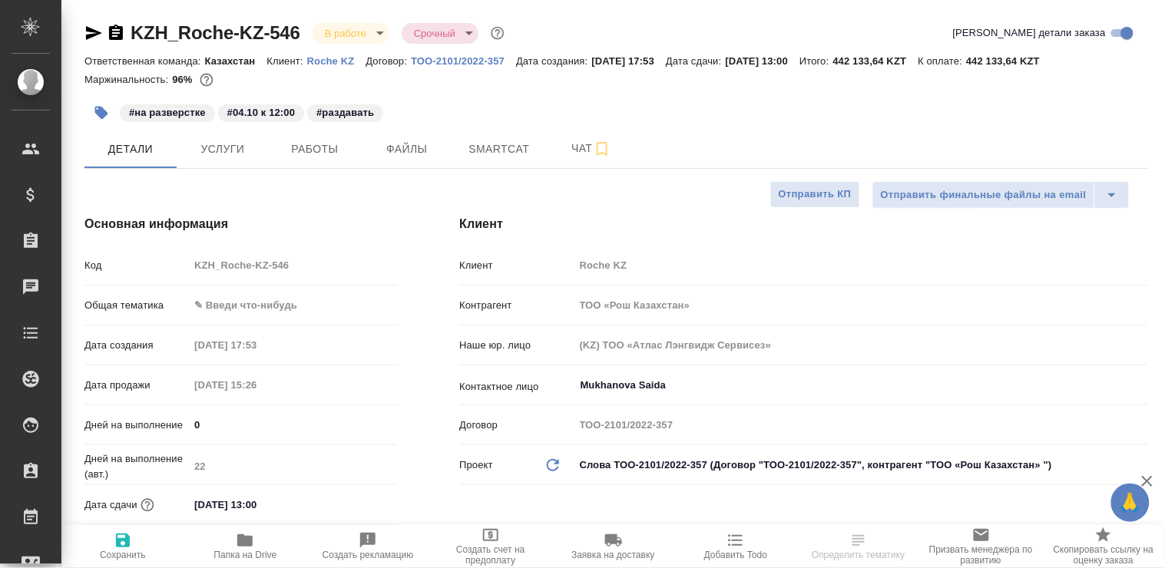
type textarea "x"
click at [324, 152] on span "Работы" at bounding box center [315, 149] width 74 height 19
